Goal: Task Accomplishment & Management: Use online tool/utility

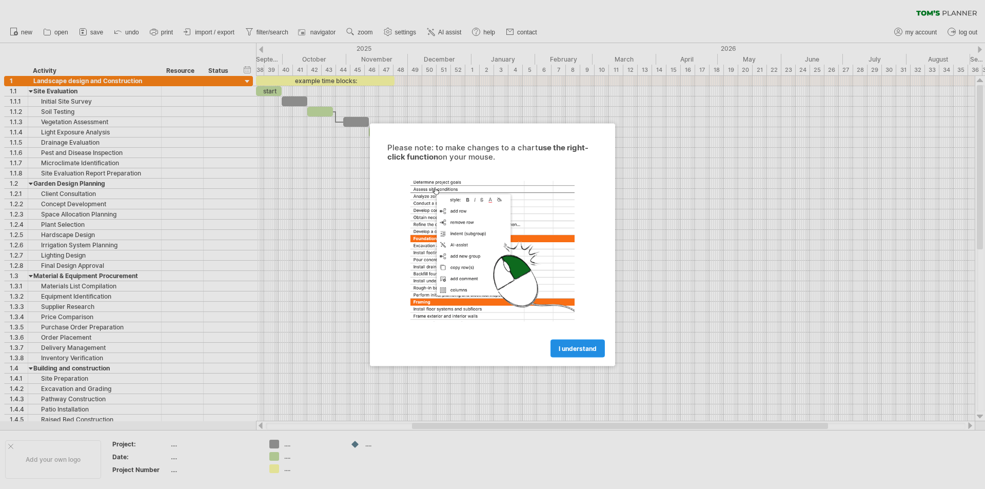
click at [588, 349] on span "I understand" at bounding box center [577, 348] width 38 height 8
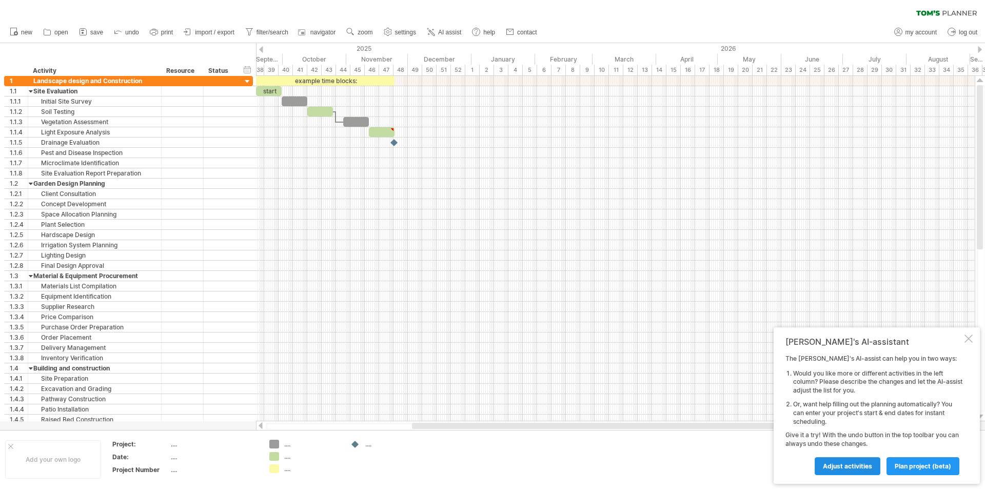
click at [867, 465] on span "Adjust activities" at bounding box center [847, 466] width 49 height 8
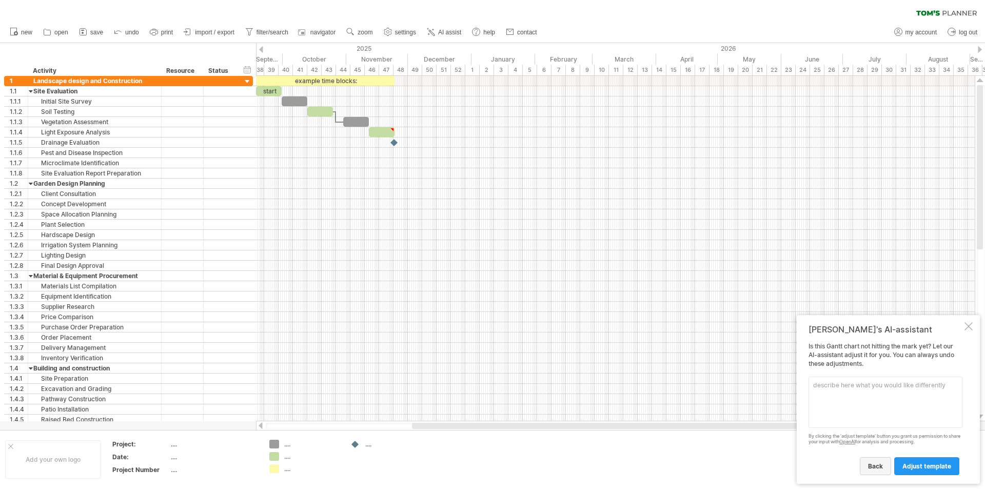
click at [883, 466] on span "back" at bounding box center [875, 466] width 15 height 8
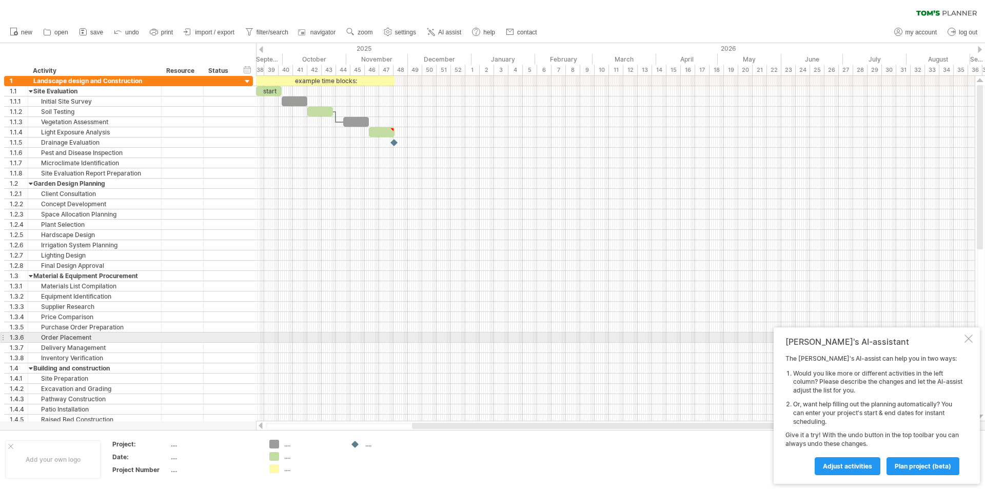
click at [968, 337] on div at bounding box center [968, 338] width 8 height 8
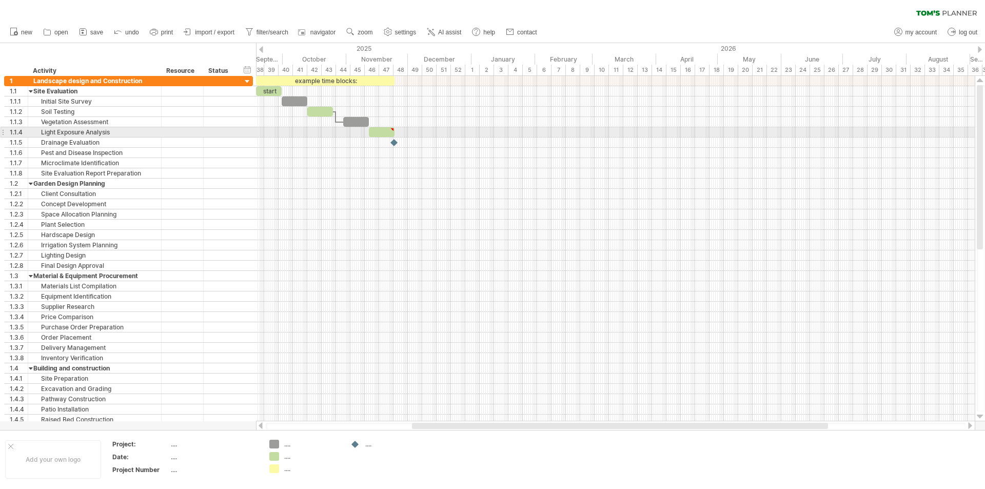
type textarea "**********"
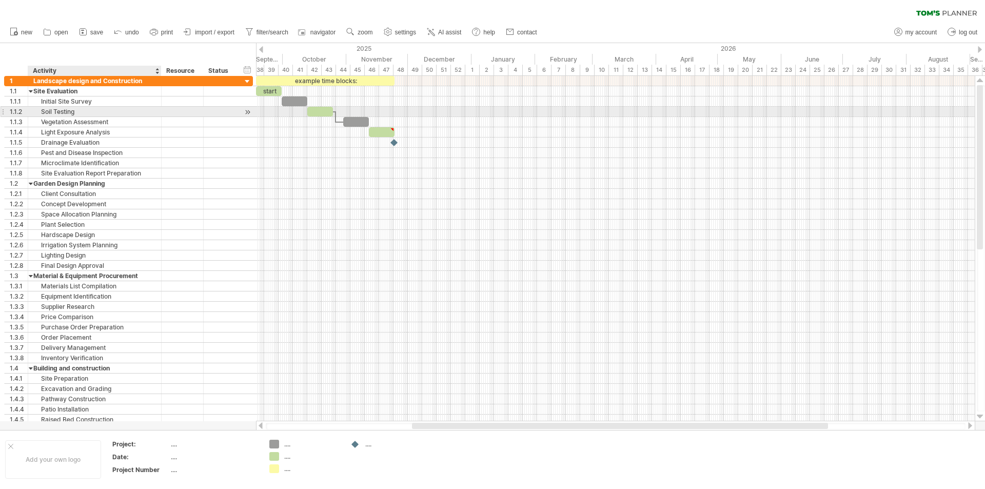
click at [99, 114] on div "Soil Testing" at bounding box center [94, 112] width 123 height 10
click at [93, 137] on div "**********" at bounding box center [128, 132] width 249 height 10
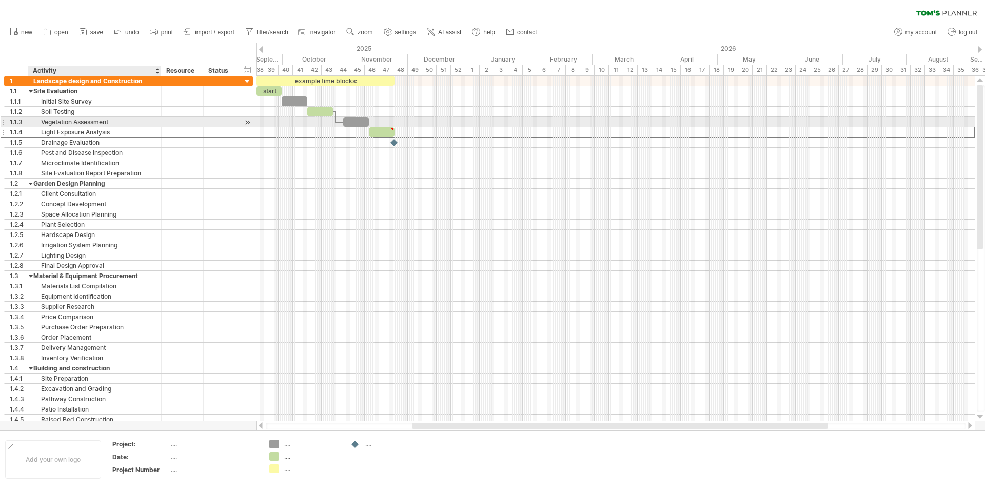
click at [120, 123] on div "Vegetation Assessment" at bounding box center [94, 122] width 123 height 10
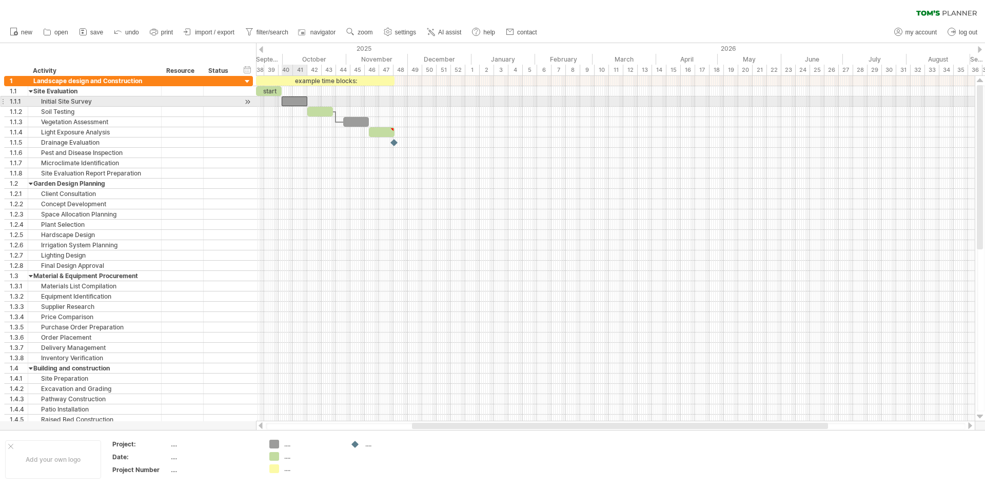
click at [295, 98] on div at bounding box center [295, 101] width 26 height 10
drag, startPoint x: 306, startPoint y: 100, endPoint x: 325, endPoint y: 100, distance: 18.5
click at [325, 100] on span at bounding box center [326, 101] width 4 height 10
drag, startPoint x: 326, startPoint y: 102, endPoint x: 312, endPoint y: 102, distance: 13.8
click at [312, 102] on span at bounding box center [312, 101] width 4 height 10
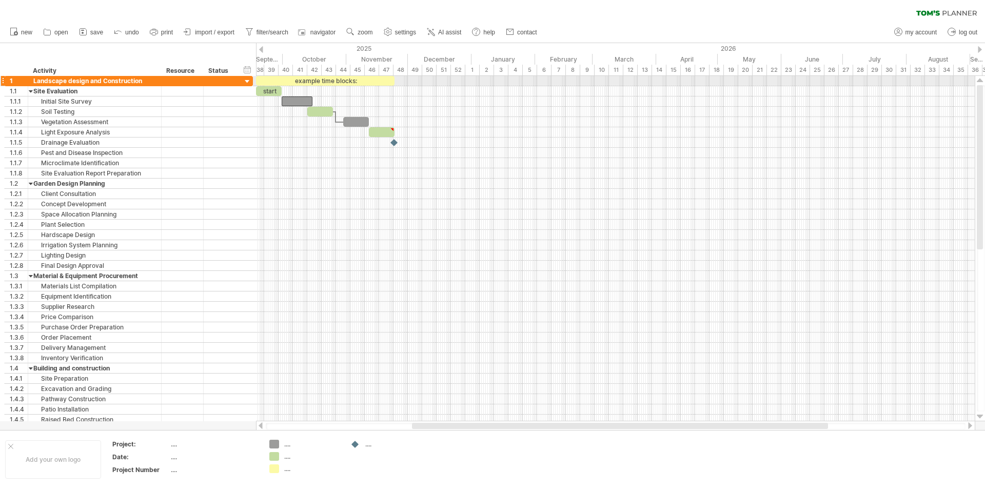
click at [312, 78] on div "example time blocks:" at bounding box center [325, 81] width 138 height 10
drag, startPoint x: 356, startPoint y: 78, endPoint x: 472, endPoint y: 156, distance: 140.1
click at [472, 156] on div "**********" at bounding box center [615, 248] width 718 height 345
click at [306, 159] on div at bounding box center [615, 163] width 718 height 10
click at [366, 169] on div "add time block" at bounding box center [352, 169] width 71 height 16
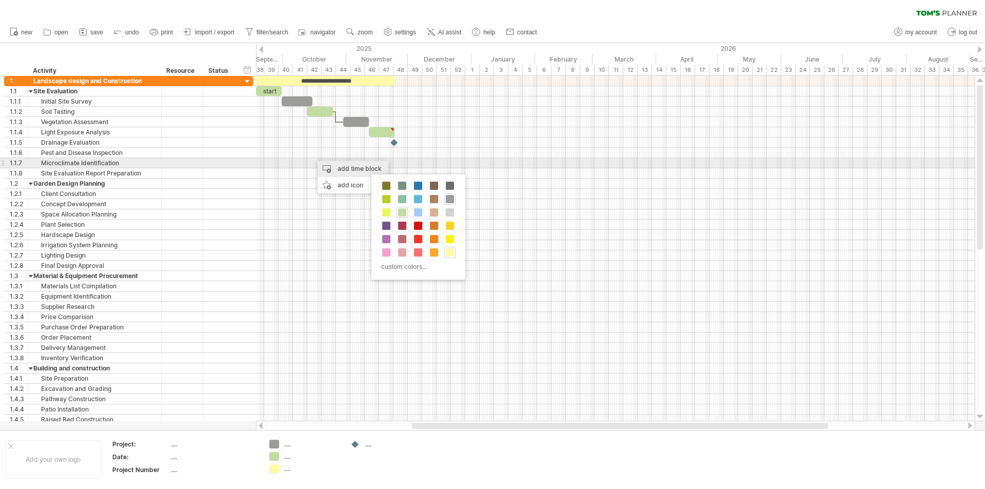
click at [359, 166] on div "add time block" at bounding box center [352, 169] width 71 height 16
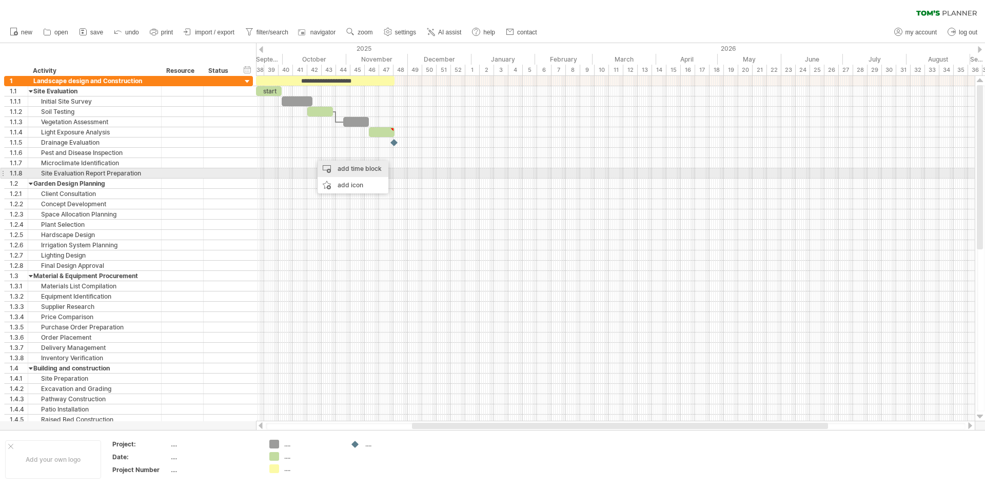
click at [371, 168] on div "add time block" at bounding box center [352, 169] width 71 height 16
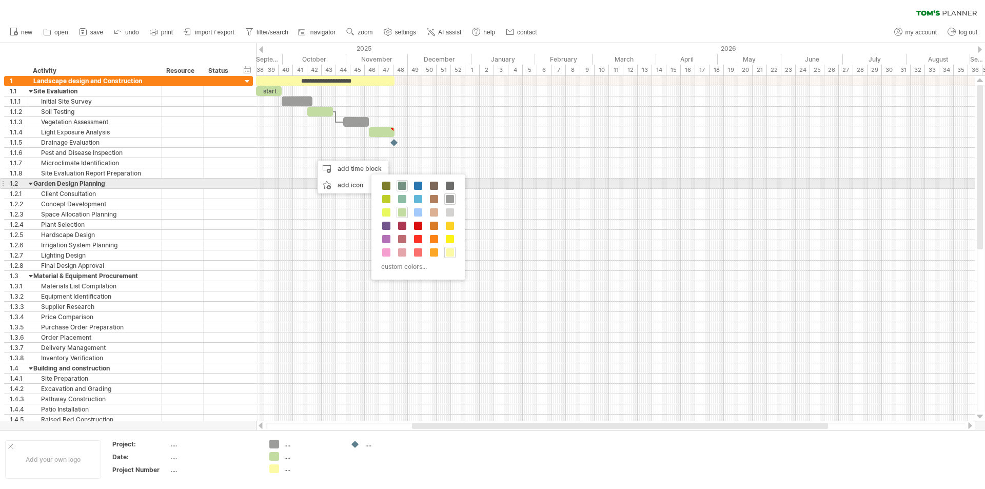
click at [399, 187] on span at bounding box center [402, 186] width 8 height 8
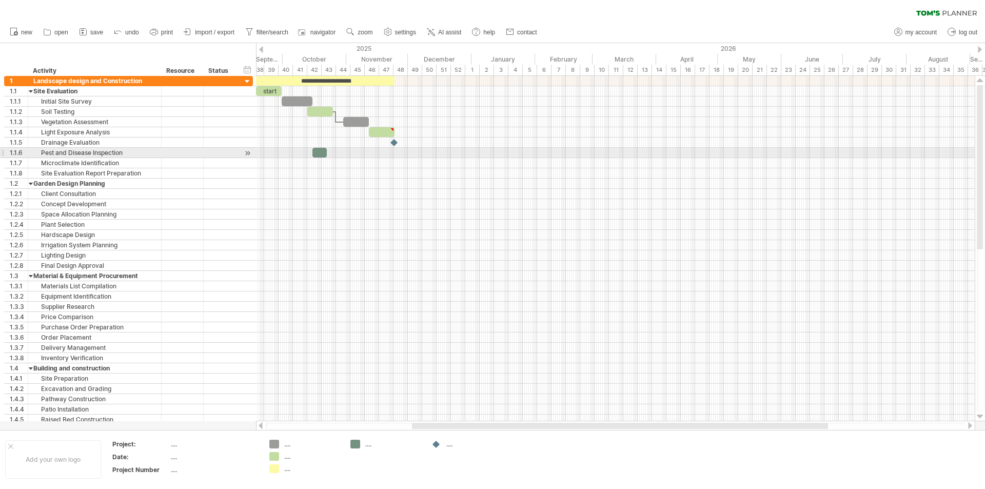
click at [323, 152] on div at bounding box center [319, 153] width 14 height 10
drag, startPoint x: 327, startPoint y: 153, endPoint x: 419, endPoint y: 152, distance: 92.3
click at [419, 152] on span at bounding box center [419, 153] width 4 height 10
drag, startPoint x: 360, startPoint y: 152, endPoint x: 464, endPoint y: 153, distance: 103.6
click at [464, 153] on div at bounding box center [468, 153] width 107 height 10
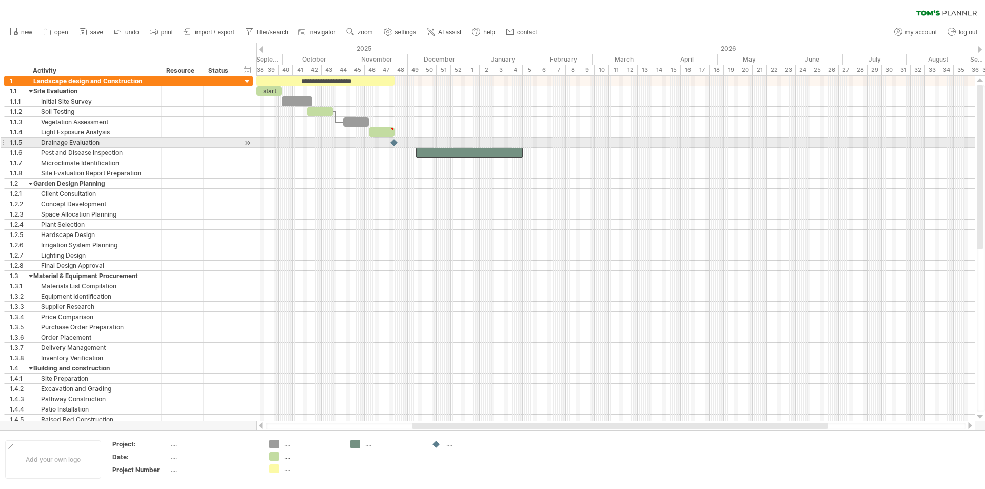
click at [394, 142] on div at bounding box center [394, 142] width 10 height 10
click at [395, 142] on div at bounding box center [394, 142] width 11 height 10
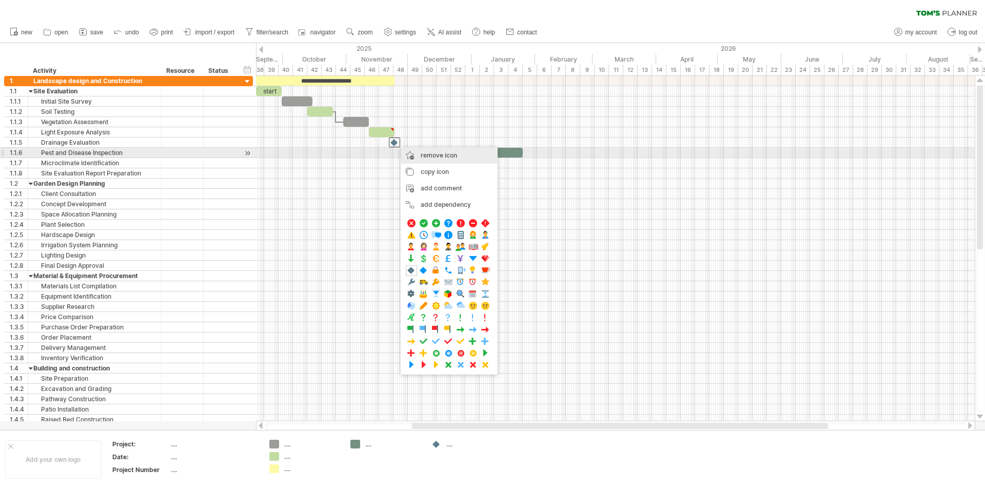
click at [451, 154] on span "remove icon" at bounding box center [438, 155] width 36 height 8
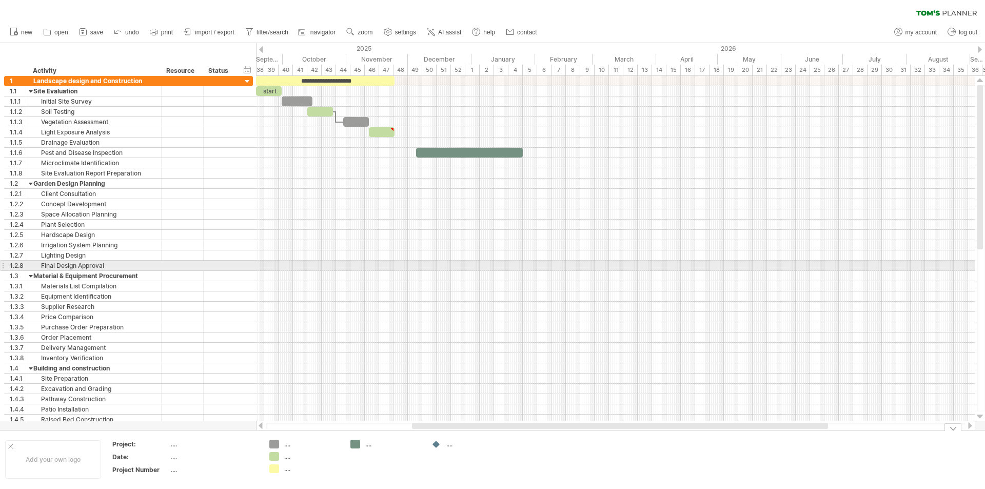
click at [401, 259] on div at bounding box center [615, 255] width 718 height 10
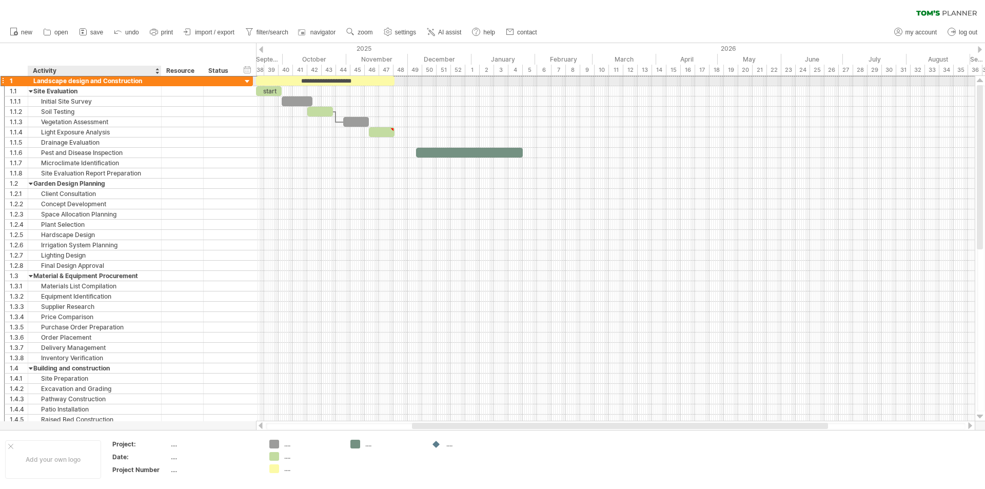
click at [115, 79] on div "Landscape design and Construction" at bounding box center [94, 81] width 123 height 10
click at [73, 69] on div "Activity" at bounding box center [94, 71] width 123 height 10
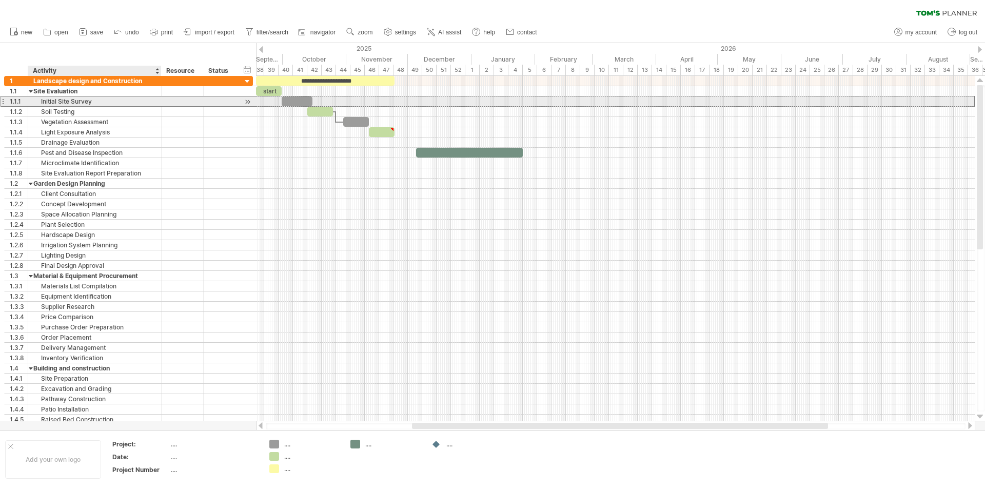
click at [77, 97] on div "Initial Site Survey" at bounding box center [94, 101] width 123 height 10
click at [303, 100] on div at bounding box center [297, 101] width 31 height 10
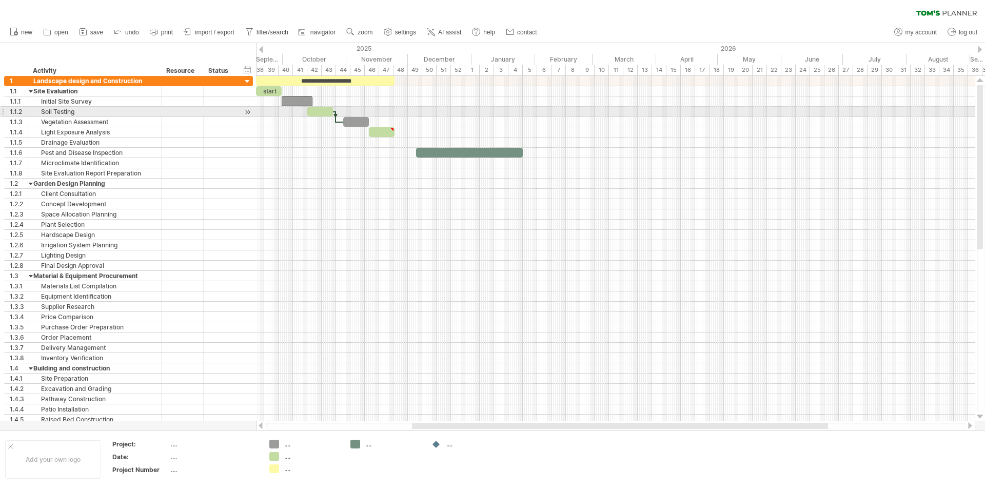
click at [325, 109] on div at bounding box center [320, 112] width 26 height 10
click at [355, 121] on div at bounding box center [356, 122] width 26 height 10
click at [201, 30] on span "import / export" at bounding box center [214, 32] width 39 height 7
click at [410, 34] on span "settings" at bounding box center [405, 32] width 21 height 7
select select "*"
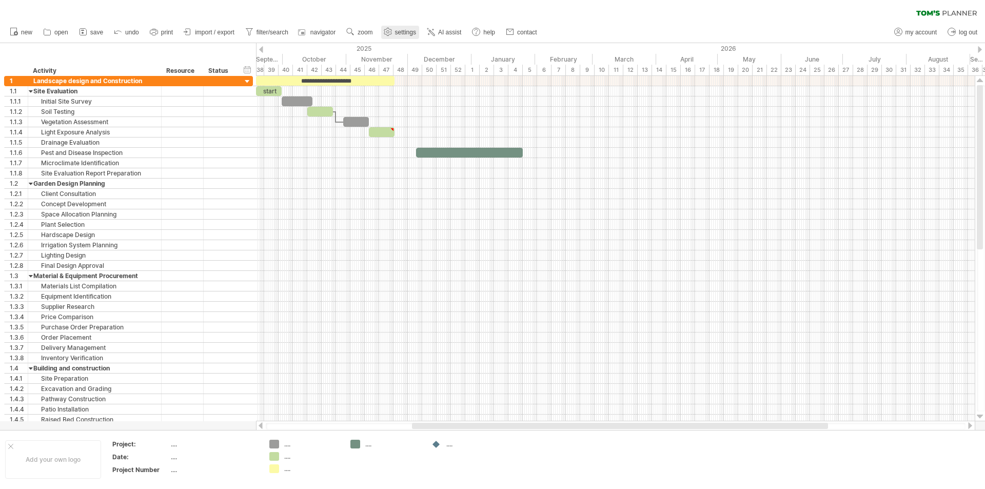
select select "**"
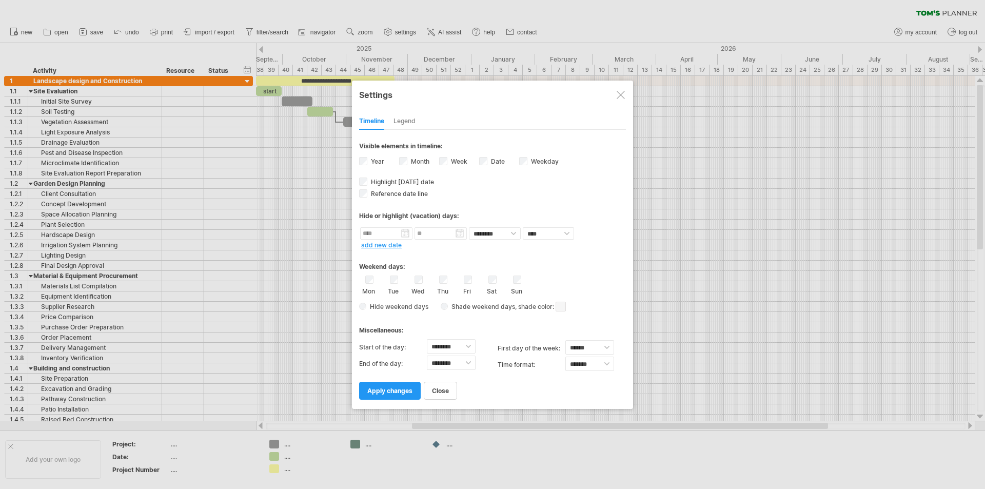
click at [395, 119] on div "Legend" at bounding box center [404, 121] width 22 height 16
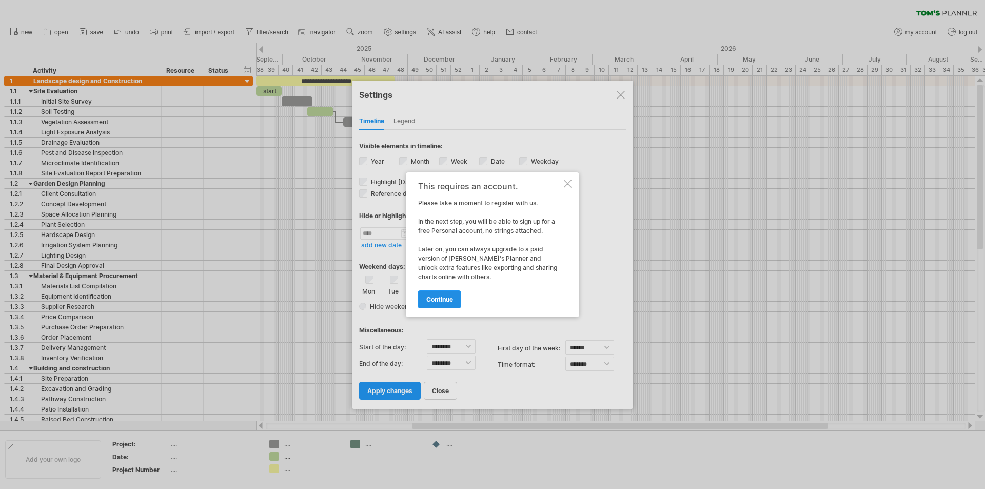
click at [442, 297] on span "continue" at bounding box center [439, 299] width 27 height 8
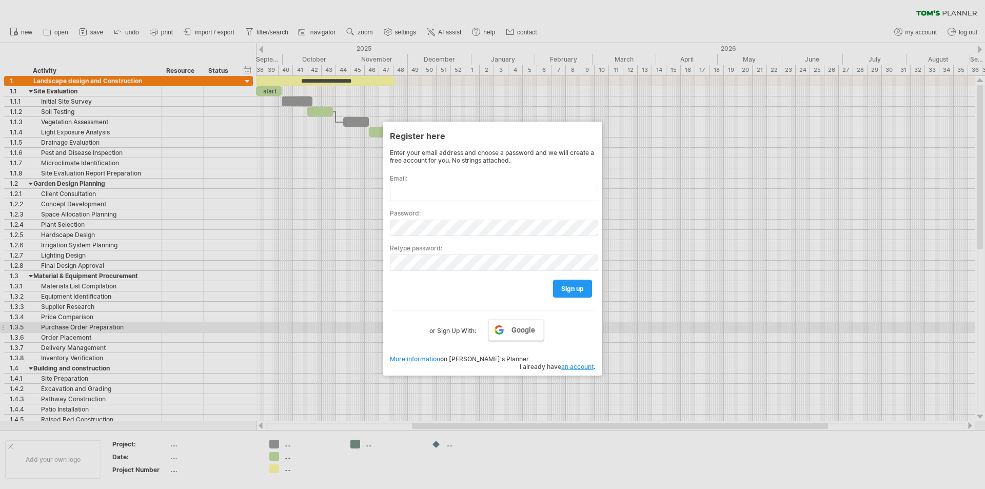
click at [514, 328] on span "Google" at bounding box center [523, 330] width 24 height 8
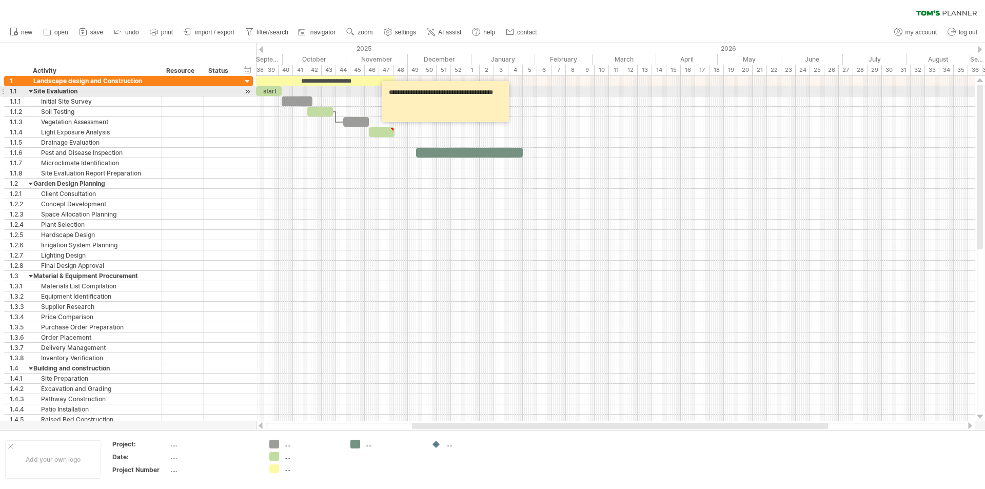
click at [447, 95] on textarea "**********" at bounding box center [446, 102] width 123 height 34
click at [452, 108] on textarea "**********" at bounding box center [446, 102] width 123 height 34
click at [87, 88] on div "Site Evaluation" at bounding box center [94, 91] width 123 height 10
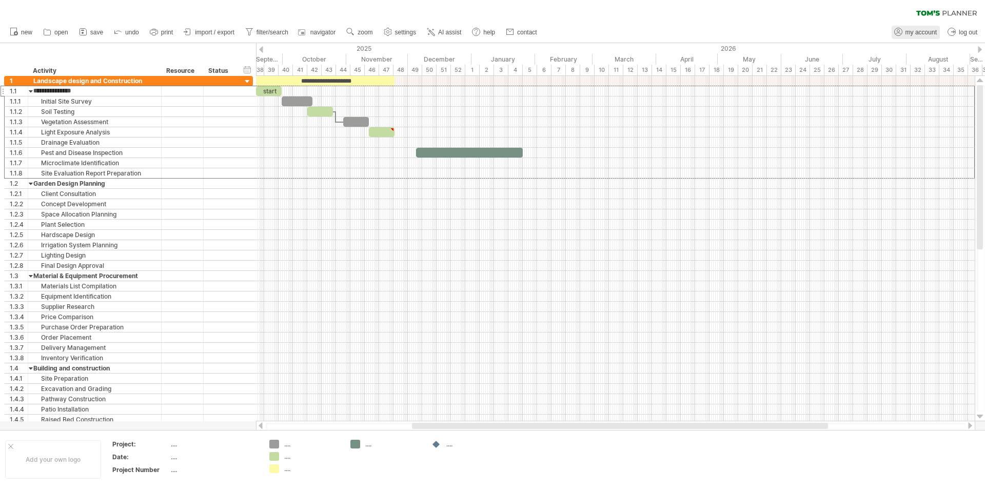
click at [915, 30] on span "my account" at bounding box center [920, 32] width 31 height 7
type input "**********"
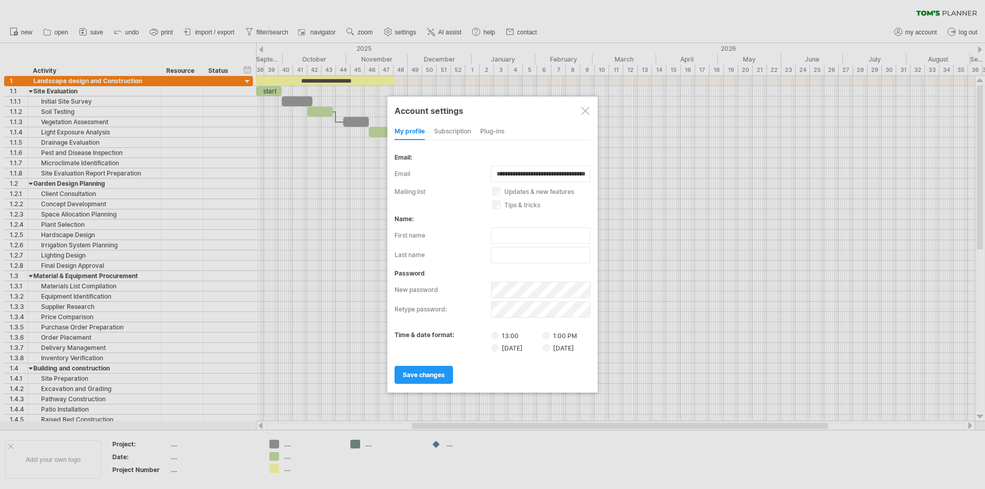
click at [450, 122] on div "Account settings my profile subscription Plug-ins subscription members charts W…" at bounding box center [492, 244] width 210 height 296
click at [457, 135] on div "subscription" at bounding box center [452, 132] width 37 height 16
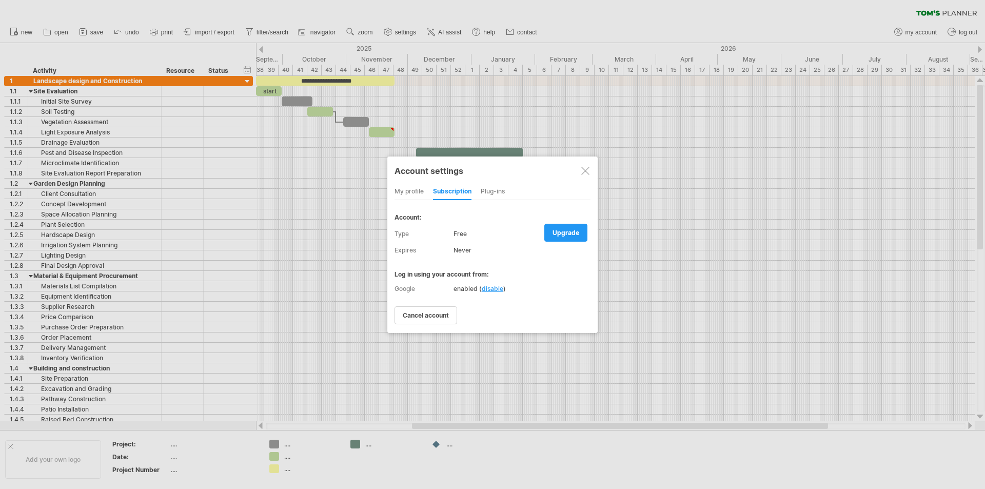
click at [494, 192] on div "Plug-ins" at bounding box center [492, 192] width 24 height 16
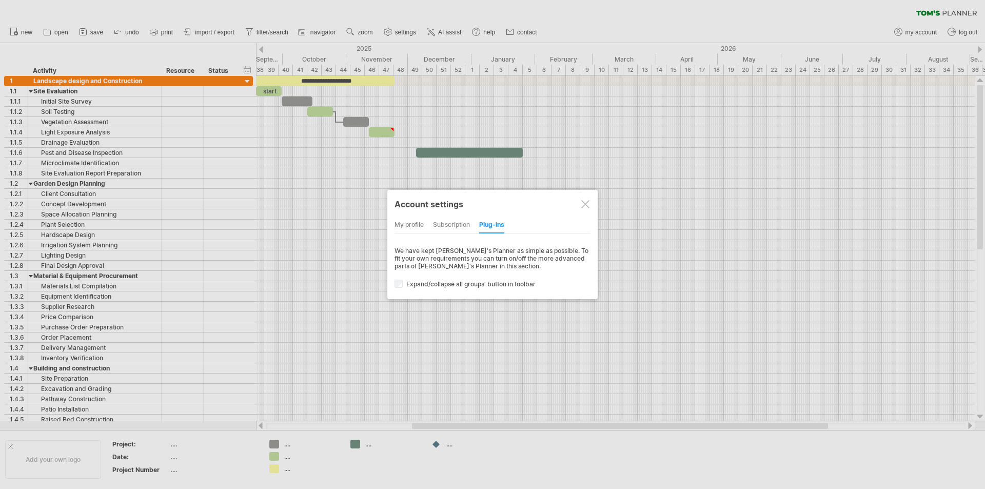
click at [406, 224] on div "my profile" at bounding box center [408, 225] width 29 height 16
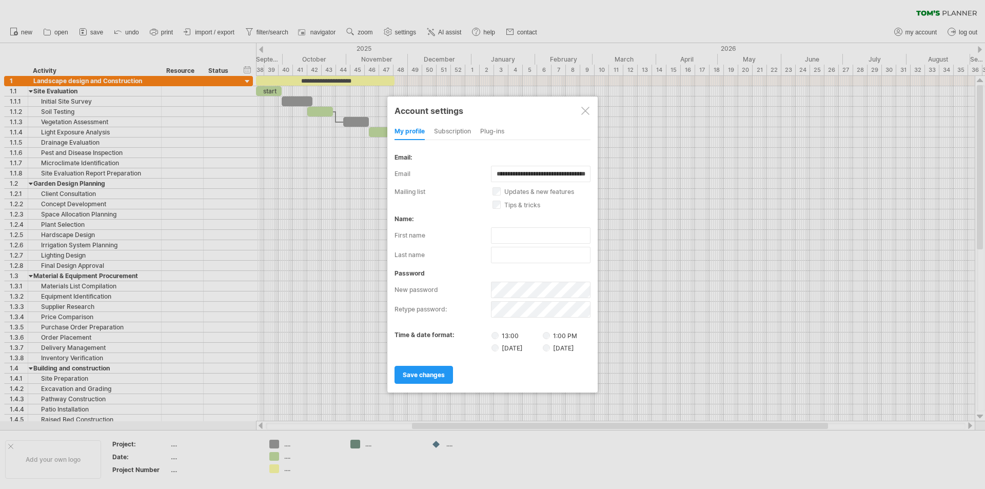
click at [585, 112] on div at bounding box center [585, 111] width 8 height 8
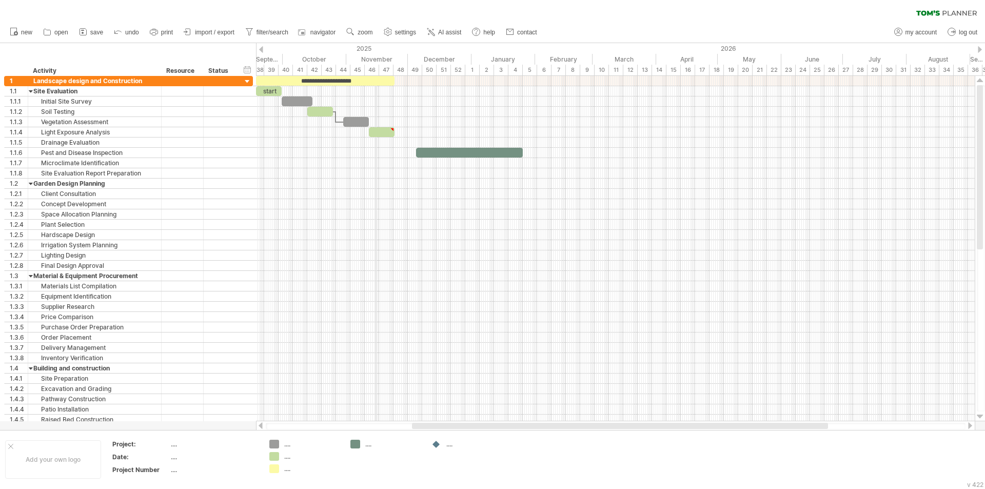
click at [375, 51] on div "2025" at bounding box center [97, 48] width 749 height 11
click at [311, 50] on div "2025" at bounding box center [97, 48] width 749 height 11
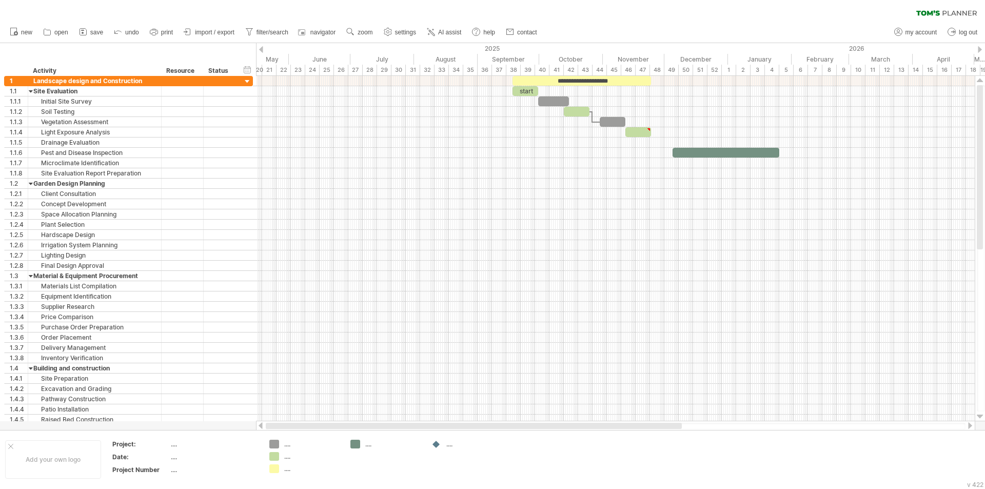
drag, startPoint x: 487, startPoint y: 426, endPoint x: 307, endPoint y: 429, distance: 179.5
click at [307, 429] on div at bounding box center [615, 426] width 699 height 7
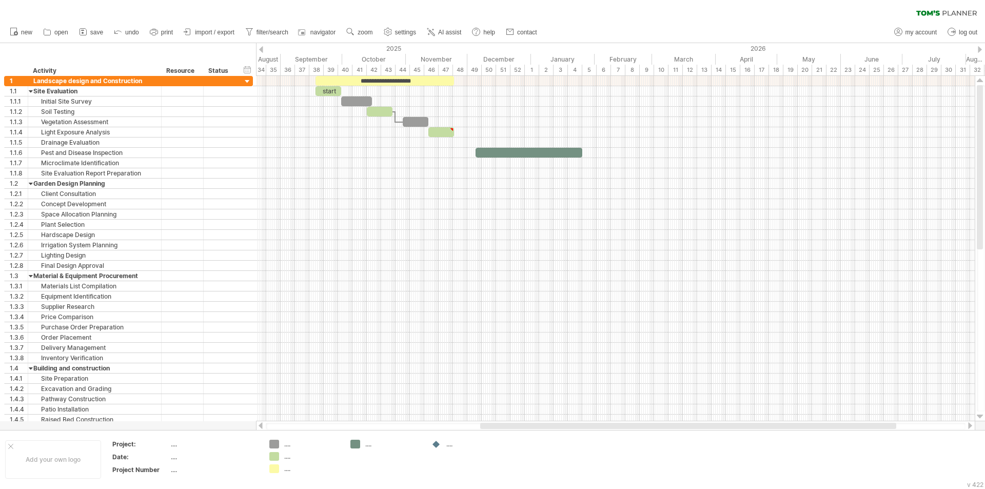
drag, startPoint x: 469, startPoint y: 425, endPoint x: 563, endPoint y: 423, distance: 93.3
click at [563, 423] on div at bounding box center [688, 426] width 416 height 6
drag, startPoint x: 327, startPoint y: 88, endPoint x: 288, endPoint y: 92, distance: 39.7
click at [288, 92] on div "start" at bounding box center [289, 91] width 26 height 10
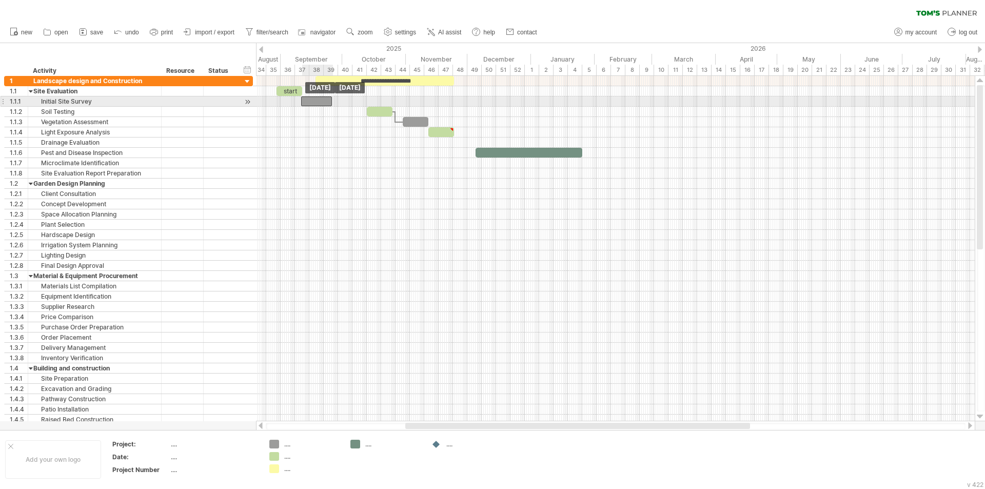
drag, startPoint x: 357, startPoint y: 102, endPoint x: 317, endPoint y: 105, distance: 40.1
click at [317, 105] on div at bounding box center [316, 101] width 31 height 10
drag, startPoint x: 382, startPoint y: 111, endPoint x: 343, endPoint y: 111, distance: 39.5
click at [343, 111] on div at bounding box center [341, 112] width 26 height 10
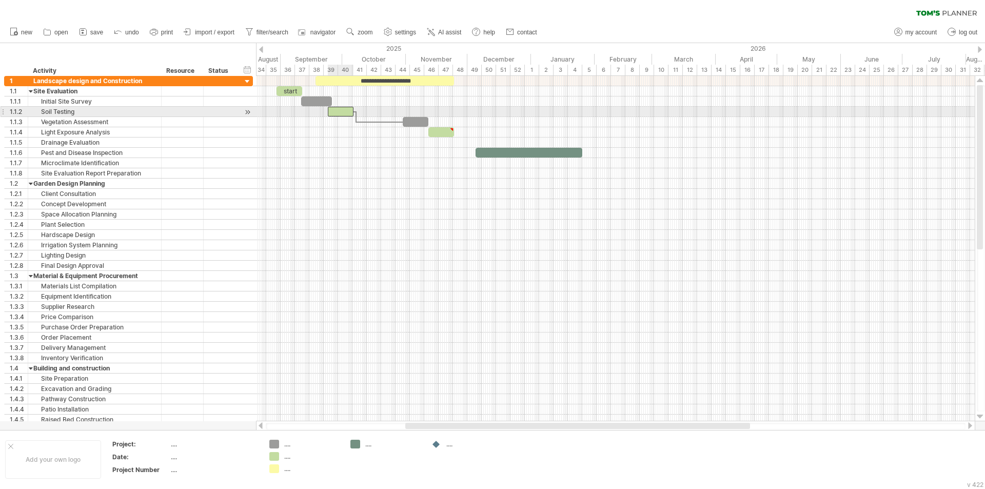
click at [343, 111] on div at bounding box center [341, 112] width 26 height 10
click at [248, 111] on div at bounding box center [248, 112] width 10 height 11
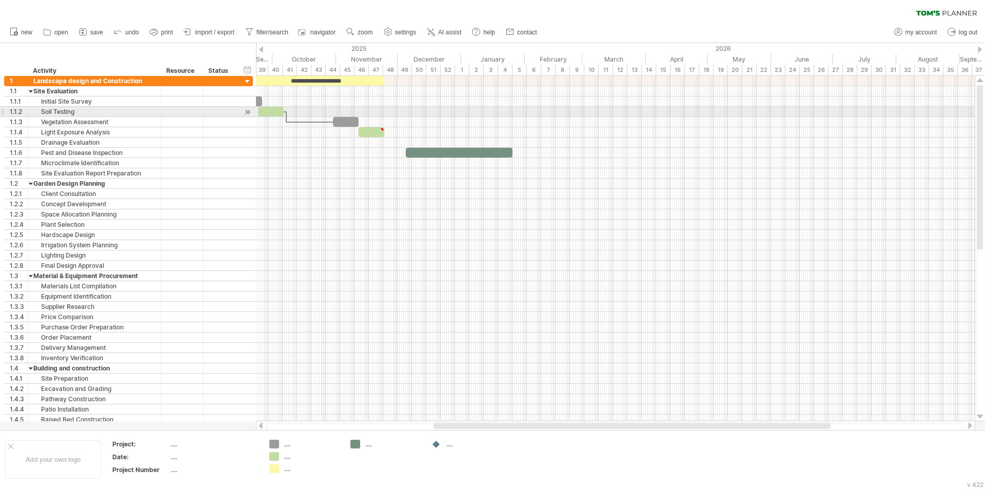
click at [248, 111] on div at bounding box center [248, 112] width 10 height 11
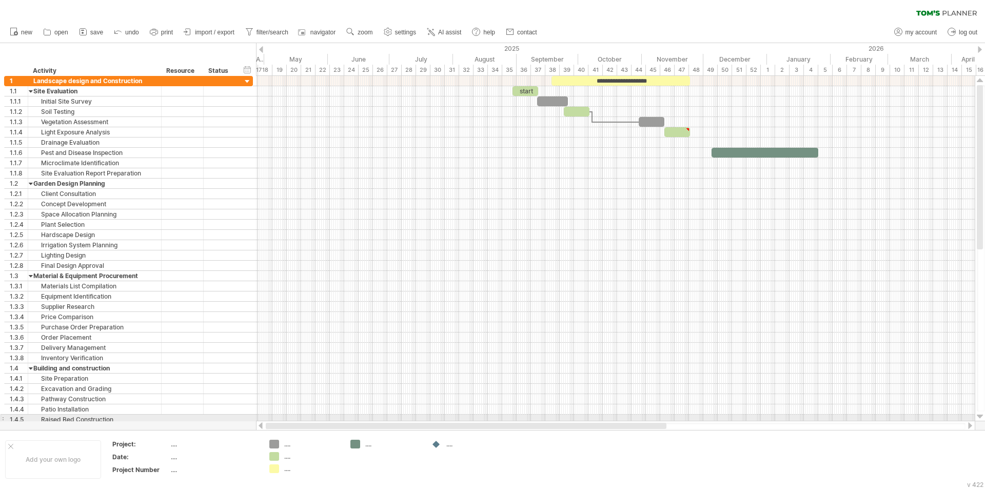
drag, startPoint x: 446, startPoint y: 426, endPoint x: 242, endPoint y: 422, distance: 204.1
click at [242, 422] on div "Trying to reach [DOMAIN_NAME] Connected again... 0% clear filter new 1" at bounding box center [492, 244] width 985 height 489
click at [445, 446] on div "...." at bounding box center [466, 443] width 71 height 9
click at [62, 465] on div "Add your own logo" at bounding box center [53, 459] width 96 height 38
